Goal: Information Seeking & Learning: Learn about a topic

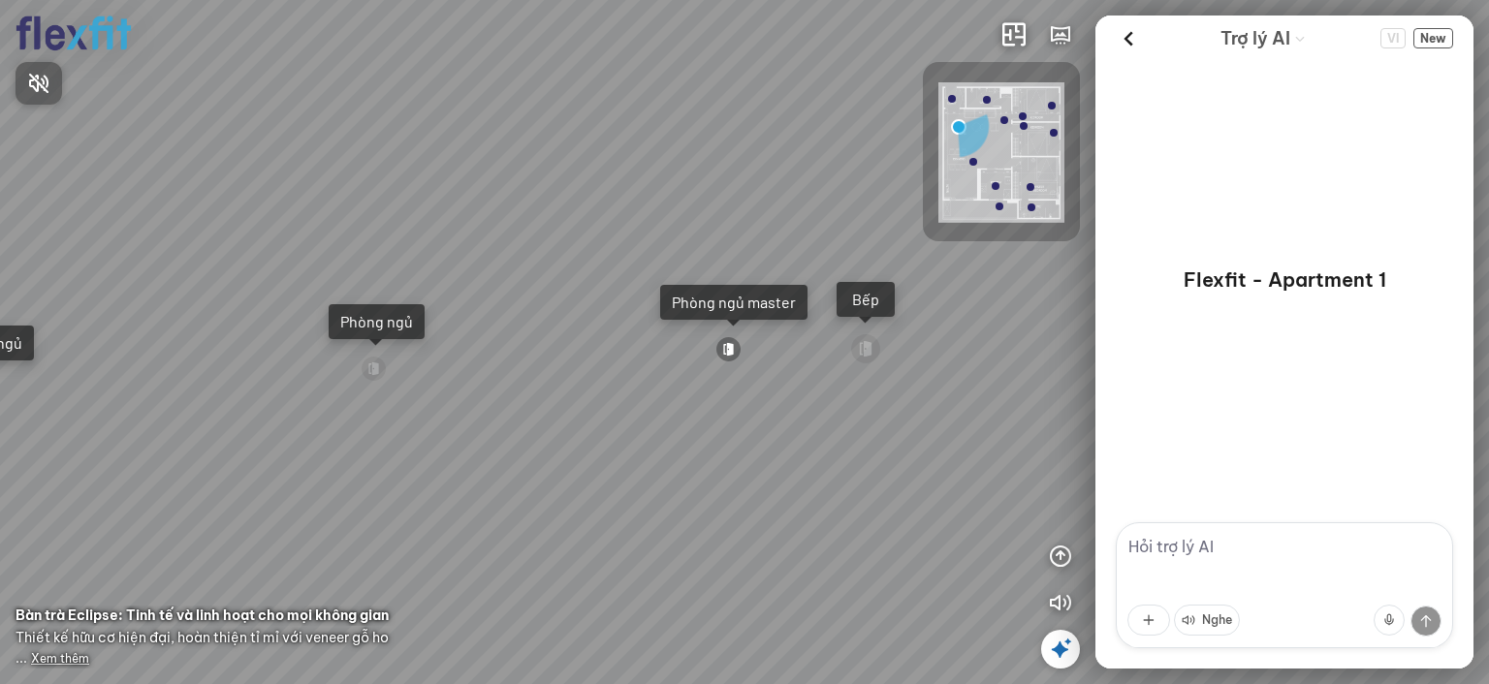
click at [1251, 551] on div at bounding box center [744, 342] width 1489 height 684
click at [1218, 542] on textarea at bounding box center [1284, 586] width 337 height 126
type textarea "cho tôi xem phòng ngủ"
